Goal: Information Seeking & Learning: Learn about a topic

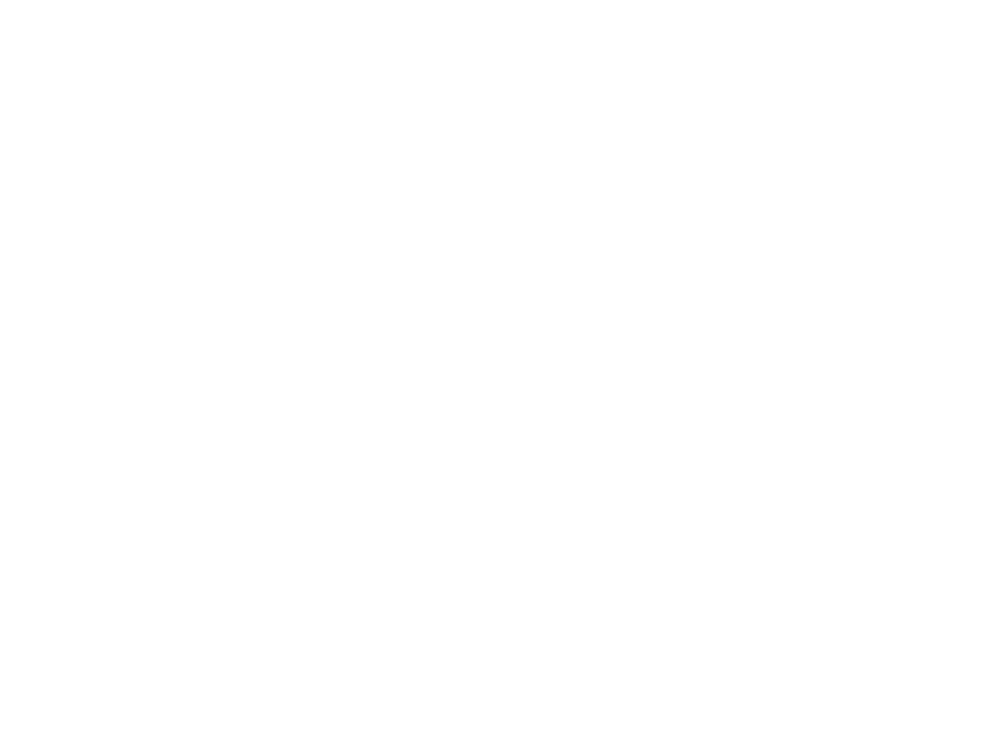
click at [939, 0] on html "We're offline Leave us a message Select an agent They will reply when they are …" at bounding box center [501, 0] width 1002 height 0
click at [909, 0] on html "We're offline Leave us a message Select an agent They will reply when they are …" at bounding box center [501, 0] width 1002 height 0
click at [926, 0] on html "We're offline Leave us a message Select an agent They will reply when they are …" at bounding box center [501, 0] width 1002 height 0
click at [944, 0] on html "We're offline Leave us a message Select an agent They will reply when they are …" at bounding box center [501, 0] width 1002 height 0
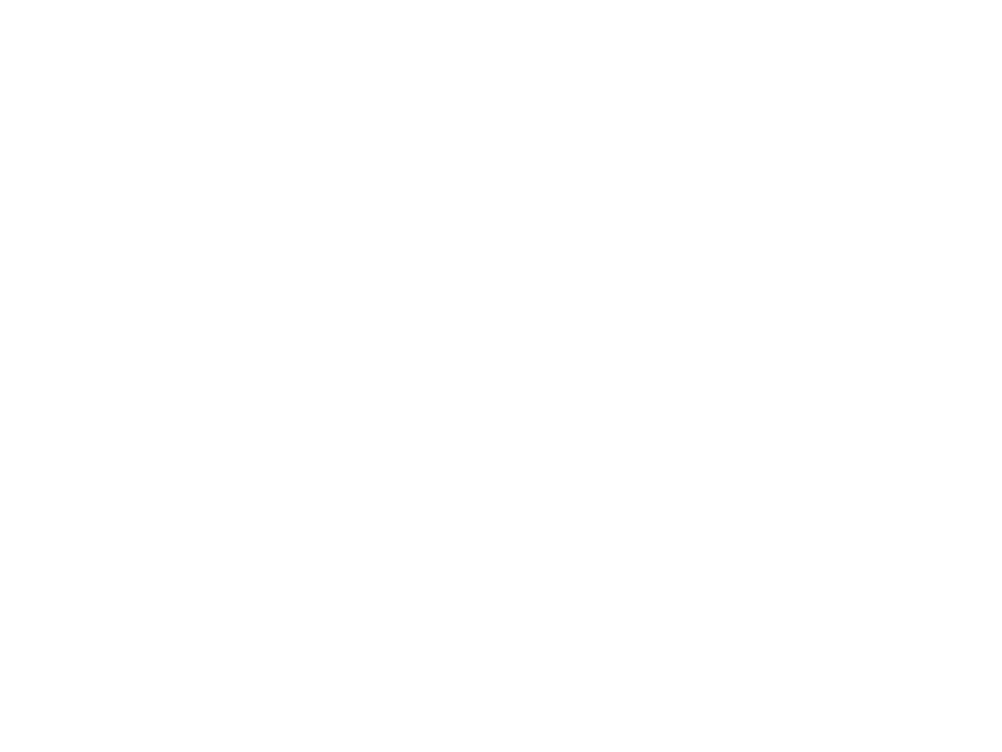
click at [961, 0] on html "We're offline Leave us a message Select an agent They will reply when they are …" at bounding box center [501, 0] width 1002 height 0
click at [981, 0] on html "We're offline Leave us a message Select an agent They will reply when they are …" at bounding box center [501, 0] width 1002 height 0
click at [998, 0] on html "We're offline Leave us a message Select an agent They will reply when they are …" at bounding box center [501, 0] width 1002 height 0
click at [906, 0] on html "We're offline Leave us a message Select an agent They will reply when they are …" at bounding box center [501, 0] width 1002 height 0
click at [948, 0] on html "We're offline Leave us a message Select an agent They will reply when they are …" at bounding box center [501, 0] width 1002 height 0
